Goal: Navigation & Orientation: Find specific page/section

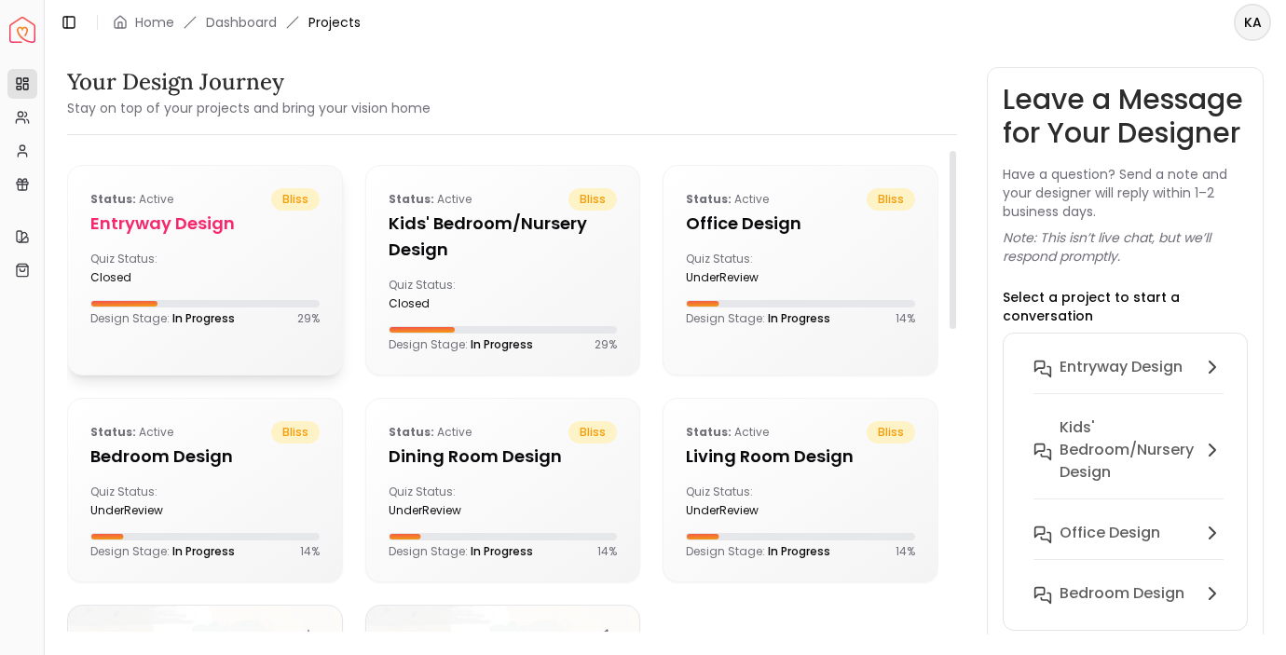
click at [158, 211] on h5 "entryway design" at bounding box center [204, 224] width 229 height 26
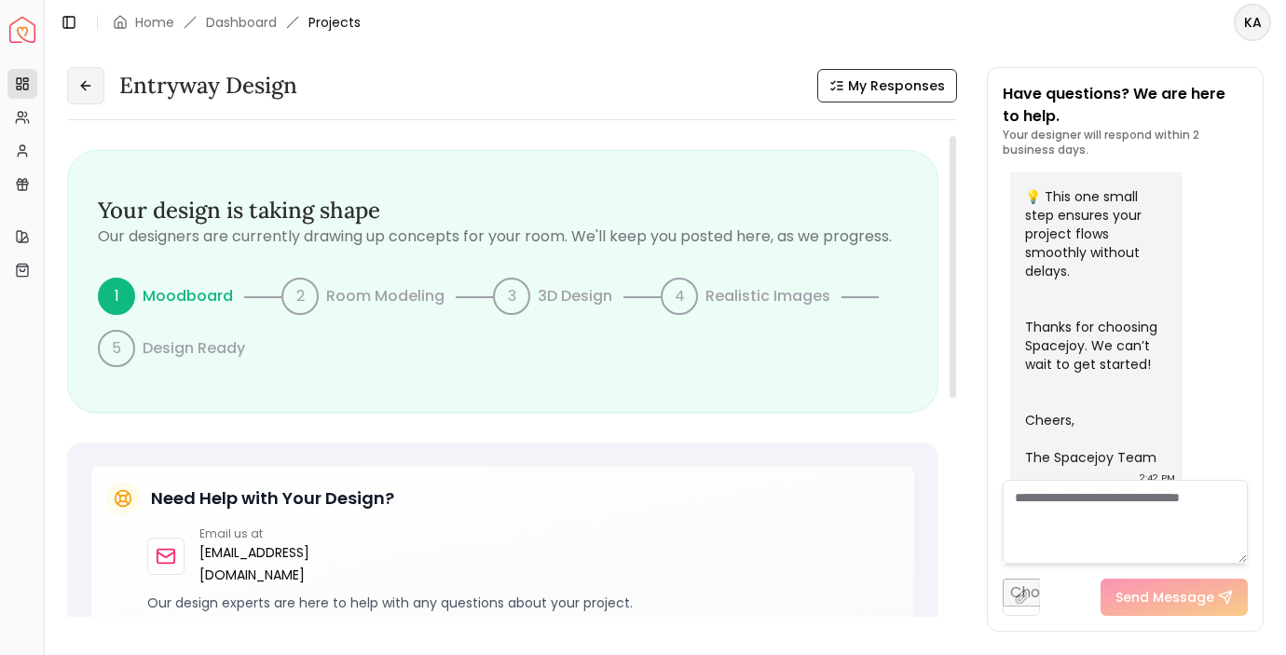
click at [75, 85] on button at bounding box center [85, 85] width 37 height 37
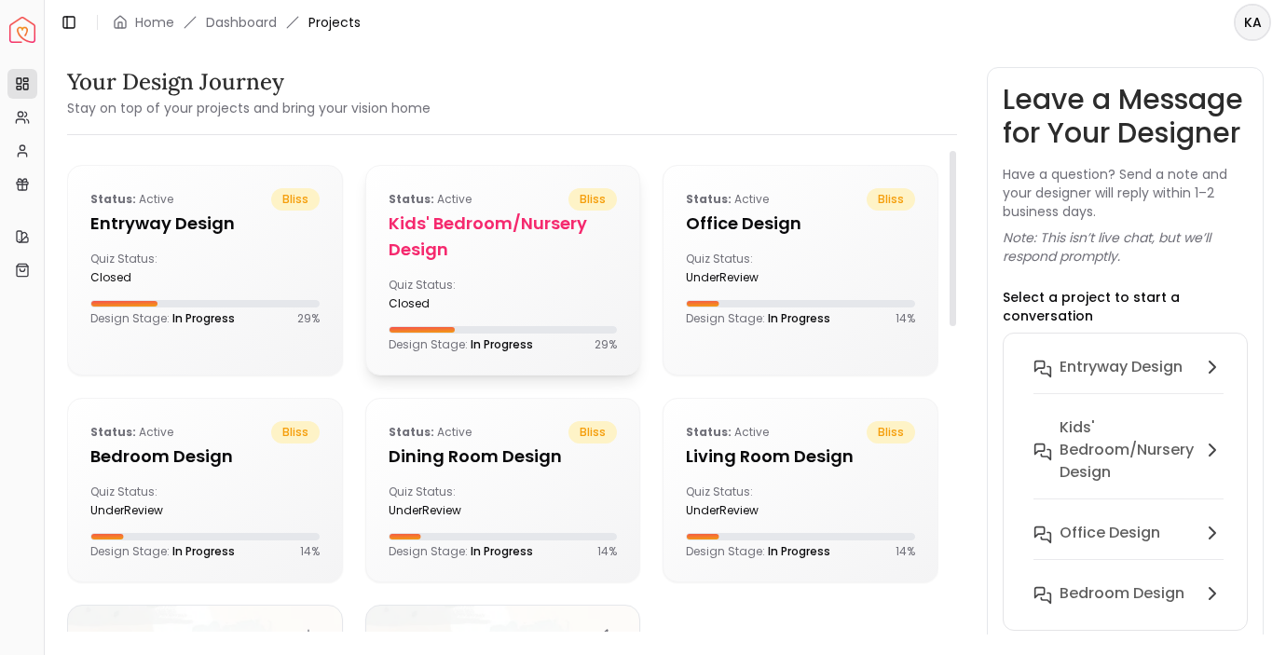
click at [479, 229] on h5 "Kids' Bedroom/Nursery design" at bounding box center [503, 237] width 229 height 52
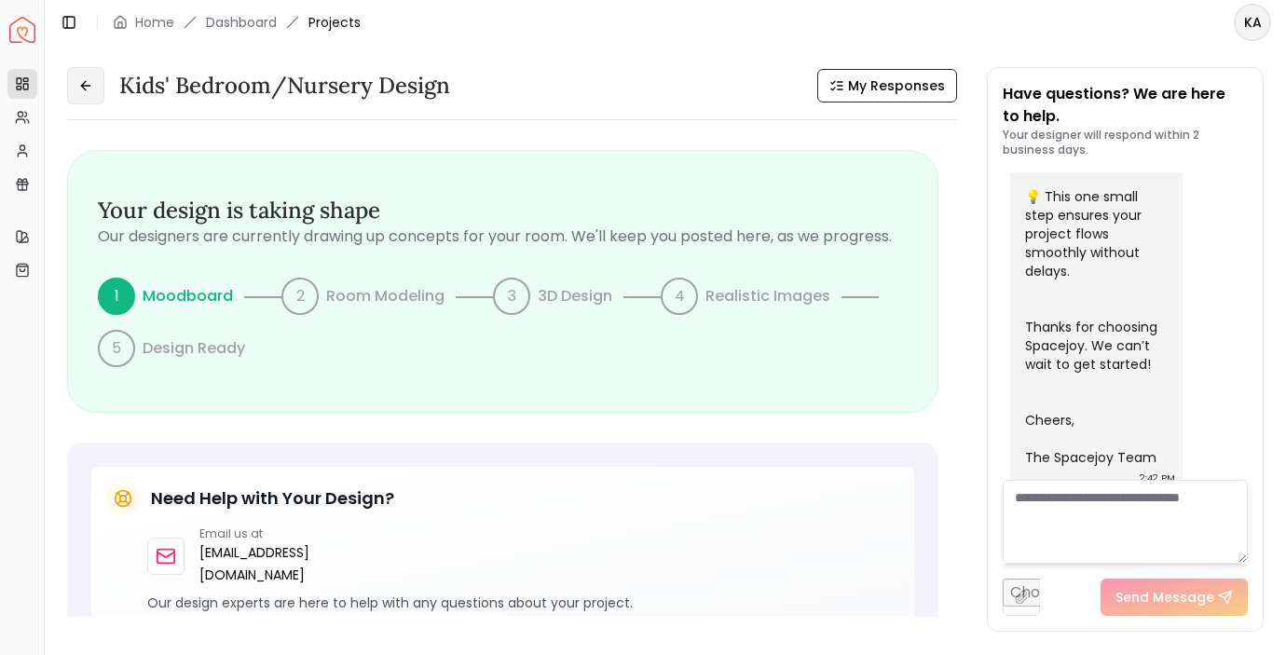
click at [91, 81] on icon at bounding box center [85, 85] width 15 height 15
